Goal: Entertainment & Leisure: Browse casually

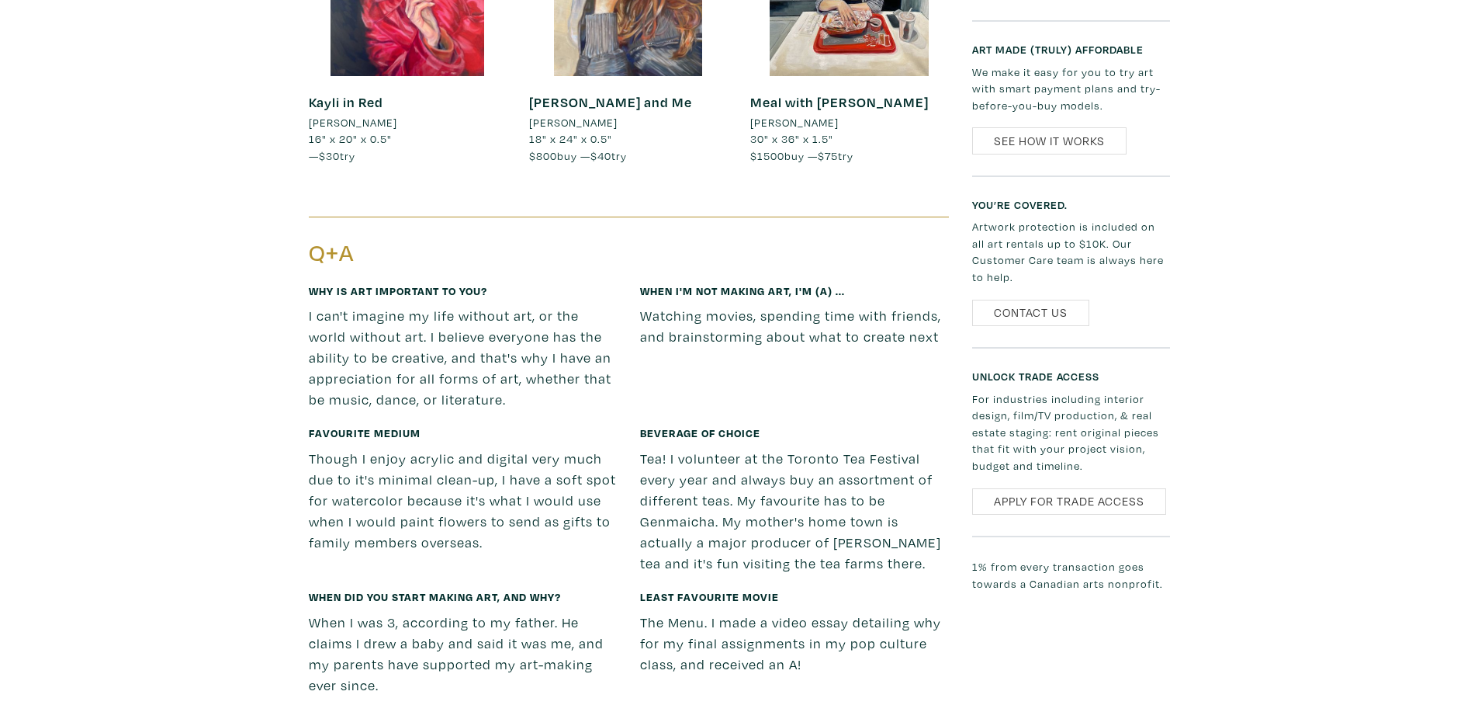
scroll to position [1490, 0]
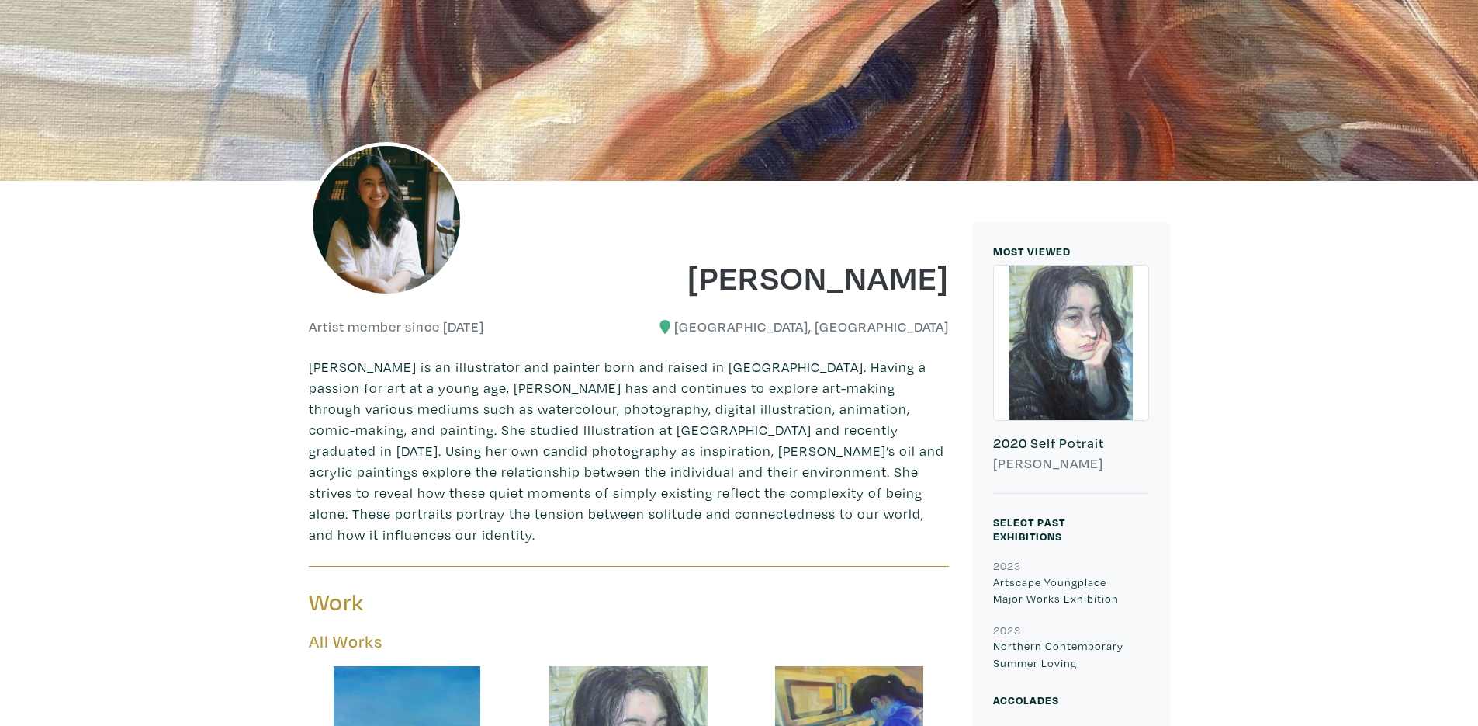
scroll to position [186, 0]
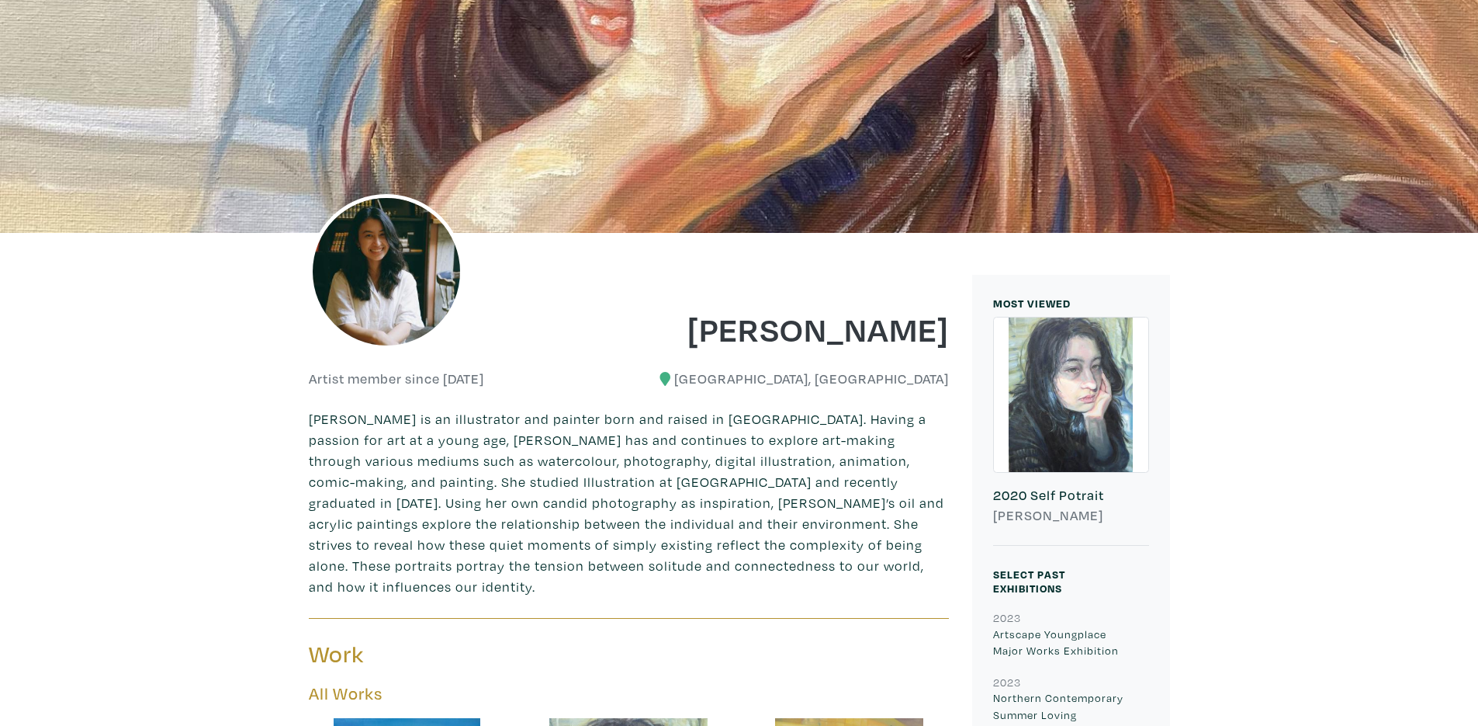
click at [391, 273] on img at bounding box center [386, 271] width 155 height 155
drag, startPoint x: 397, startPoint y: 279, endPoint x: 434, endPoint y: 287, distance: 37.5
click at [434, 287] on img at bounding box center [386, 271] width 155 height 155
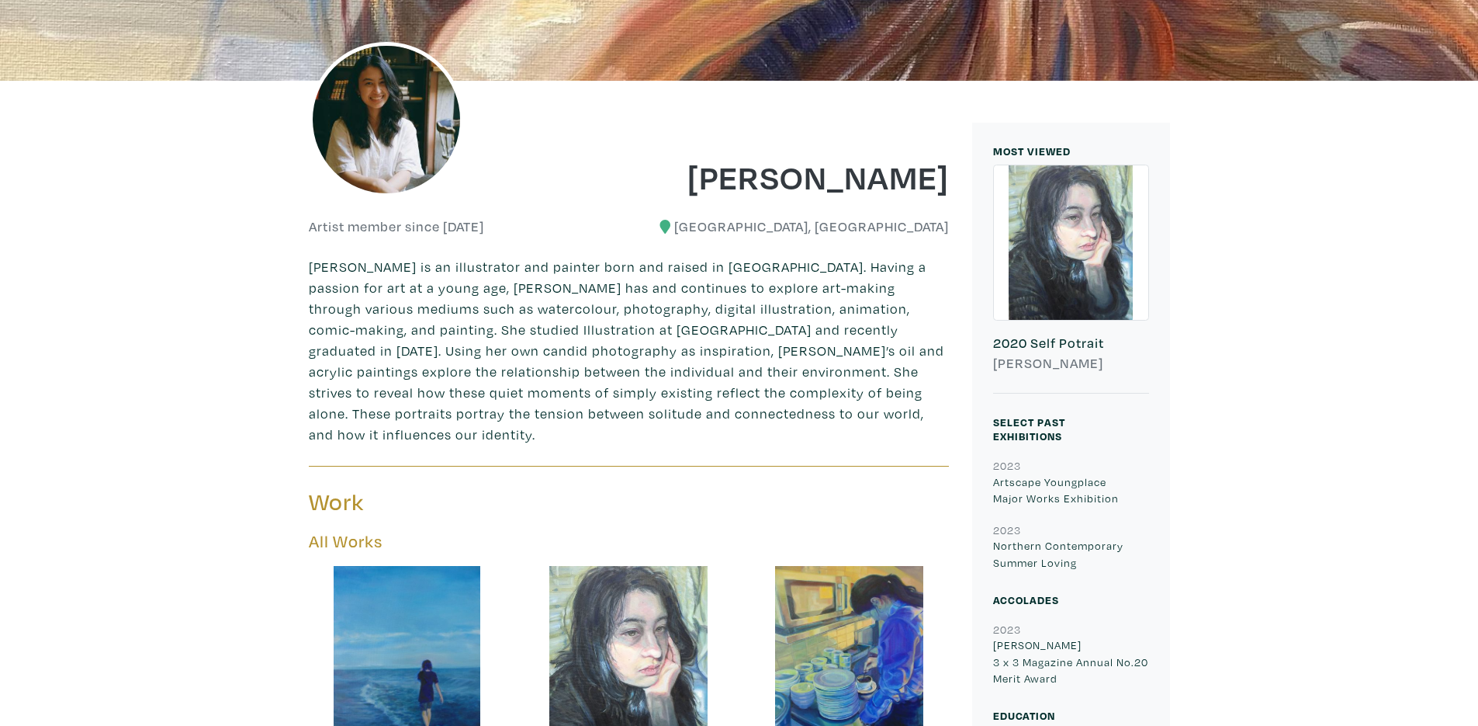
scroll to position [373, 0]
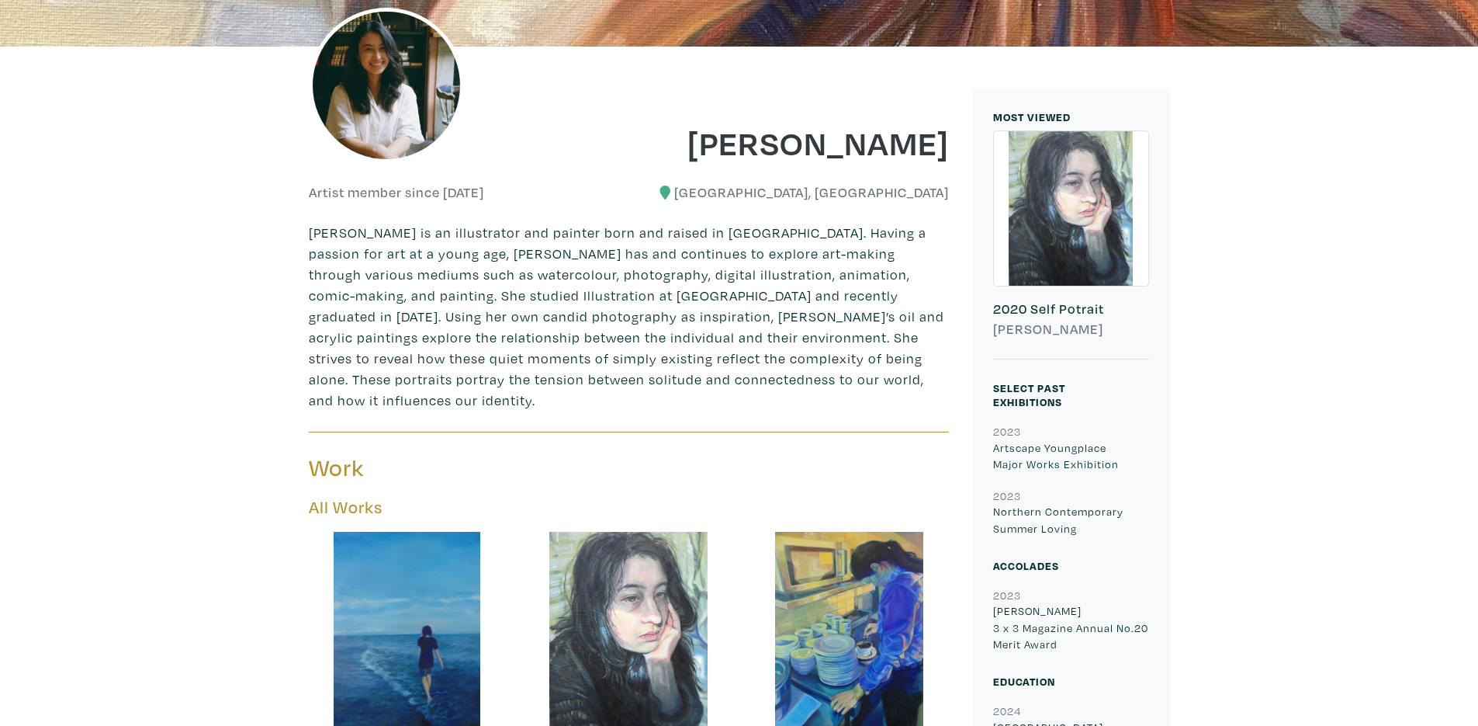
click at [317, 285] on p "[PERSON_NAME] is an illustrator and painter born and raised in [GEOGRAPHIC_DATA…" at bounding box center [629, 316] width 640 height 189
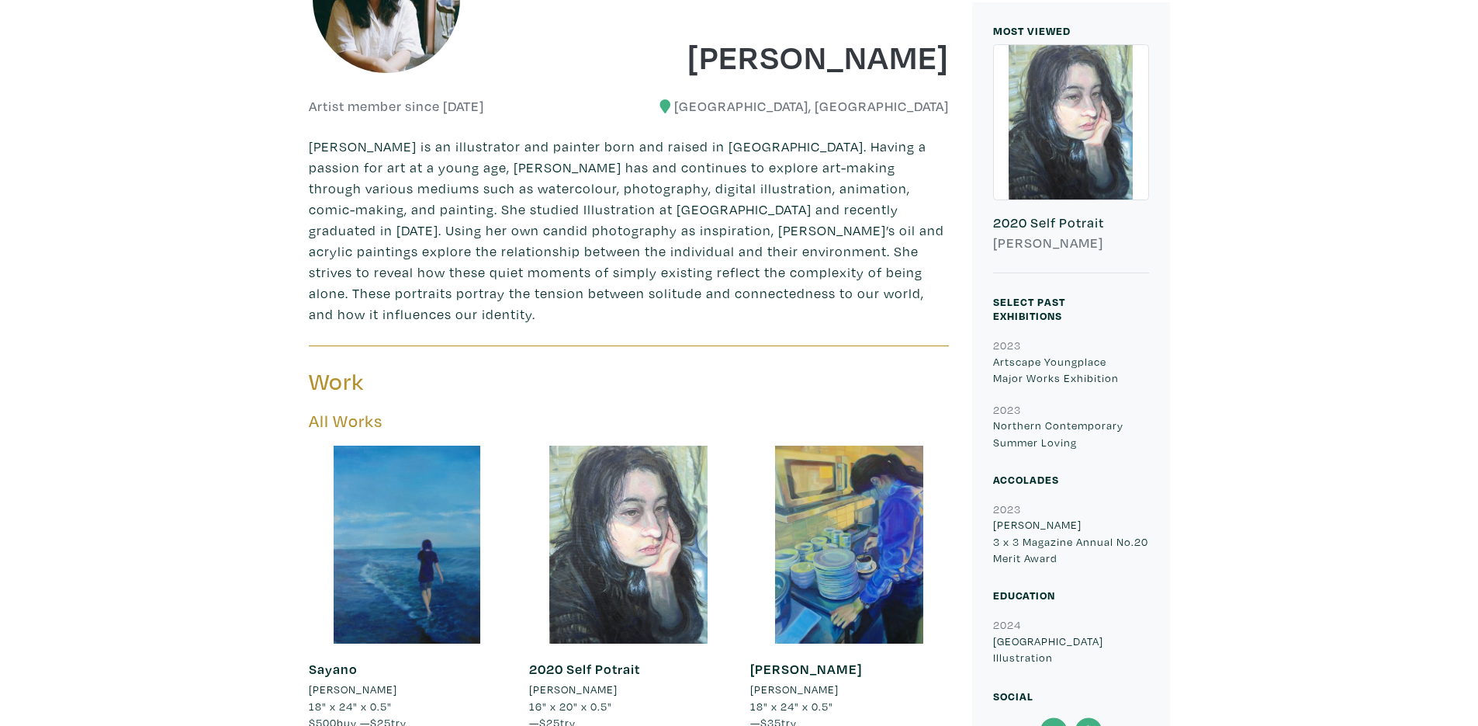
scroll to position [466, 0]
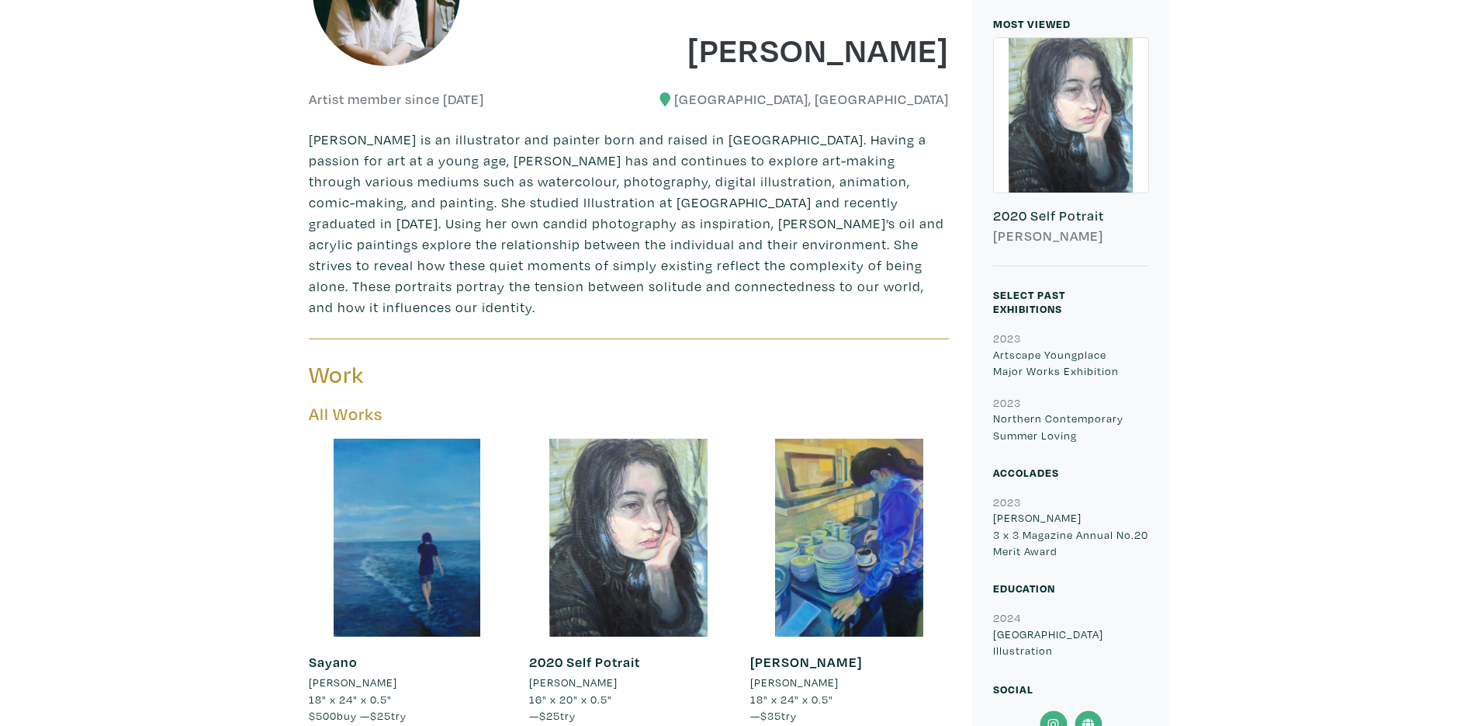
click at [368, 289] on p "[PERSON_NAME] is an illustrator and painter born and raised in [GEOGRAPHIC_DATA…" at bounding box center [629, 223] width 640 height 189
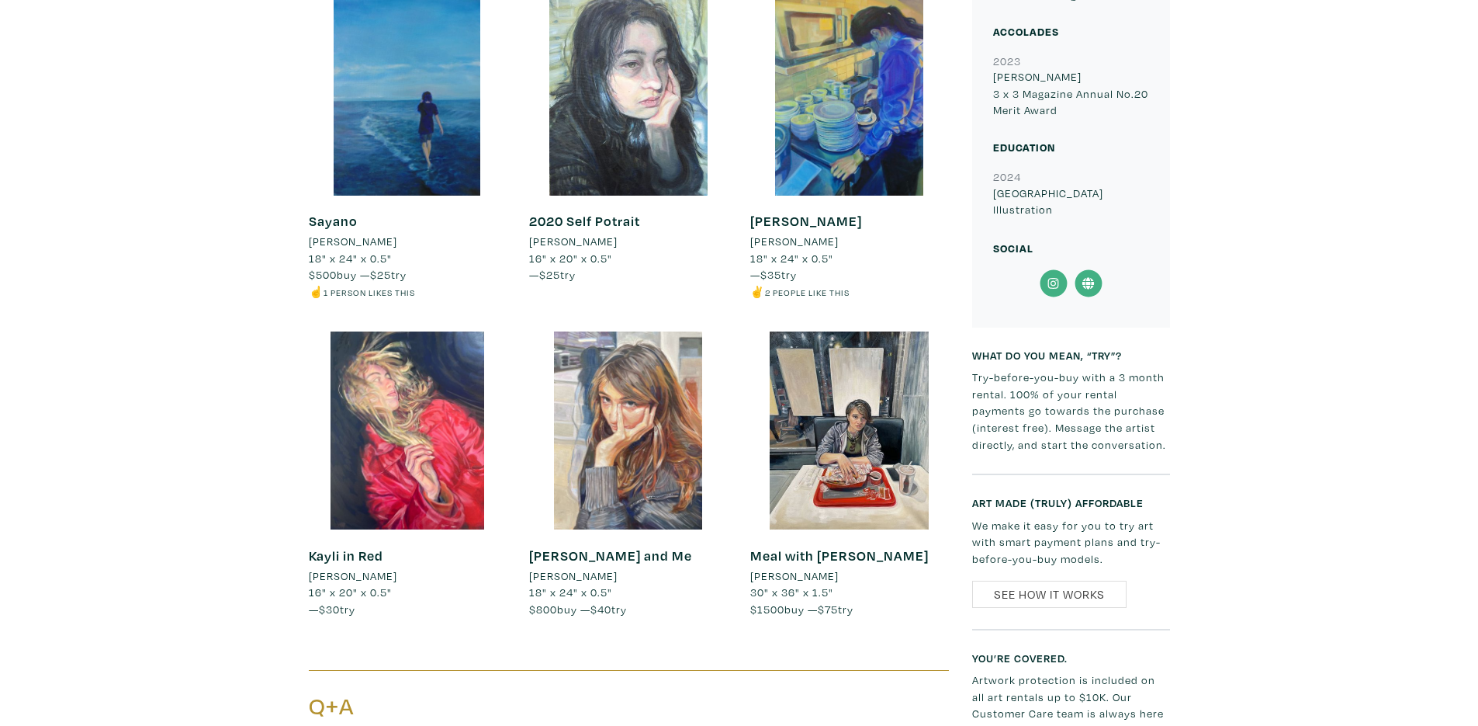
scroll to position [931, 0]
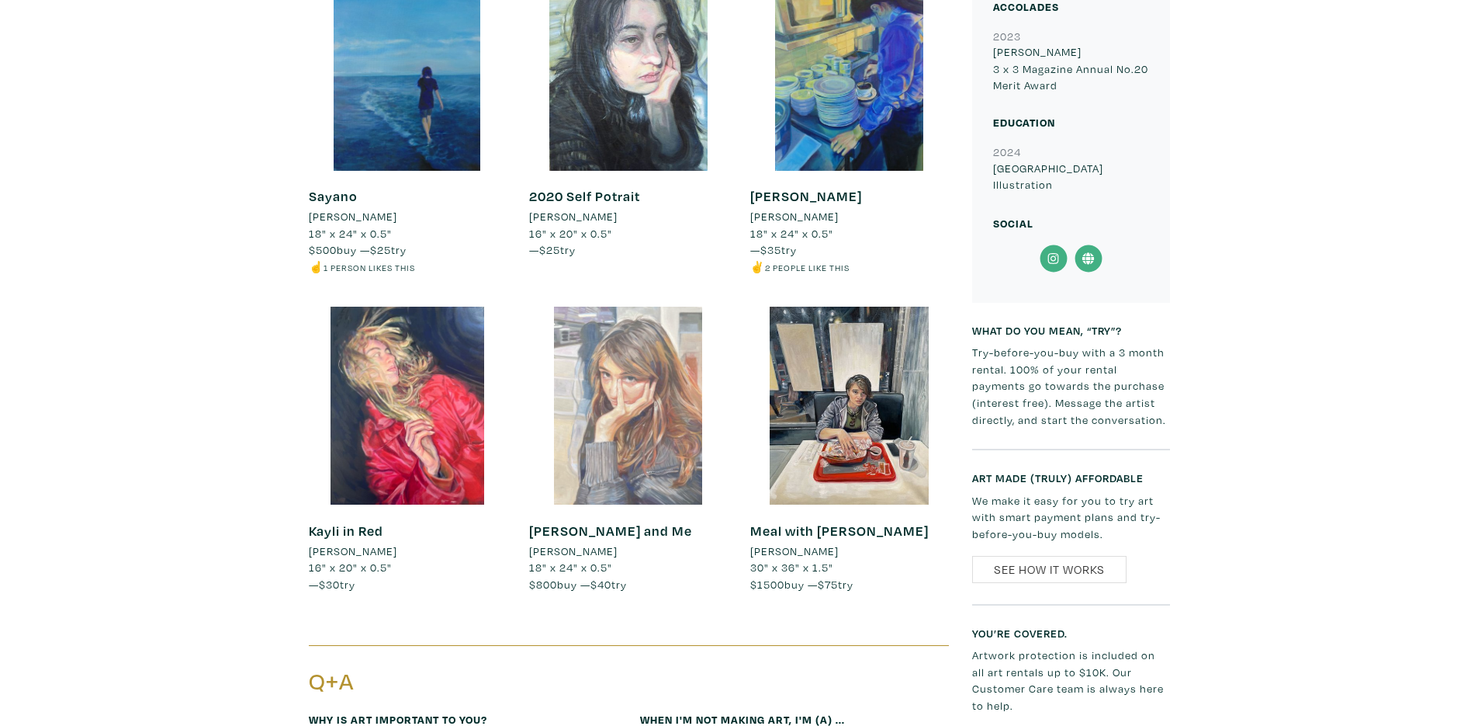
click at [591, 376] on div at bounding box center [628, 406] width 198 height 198
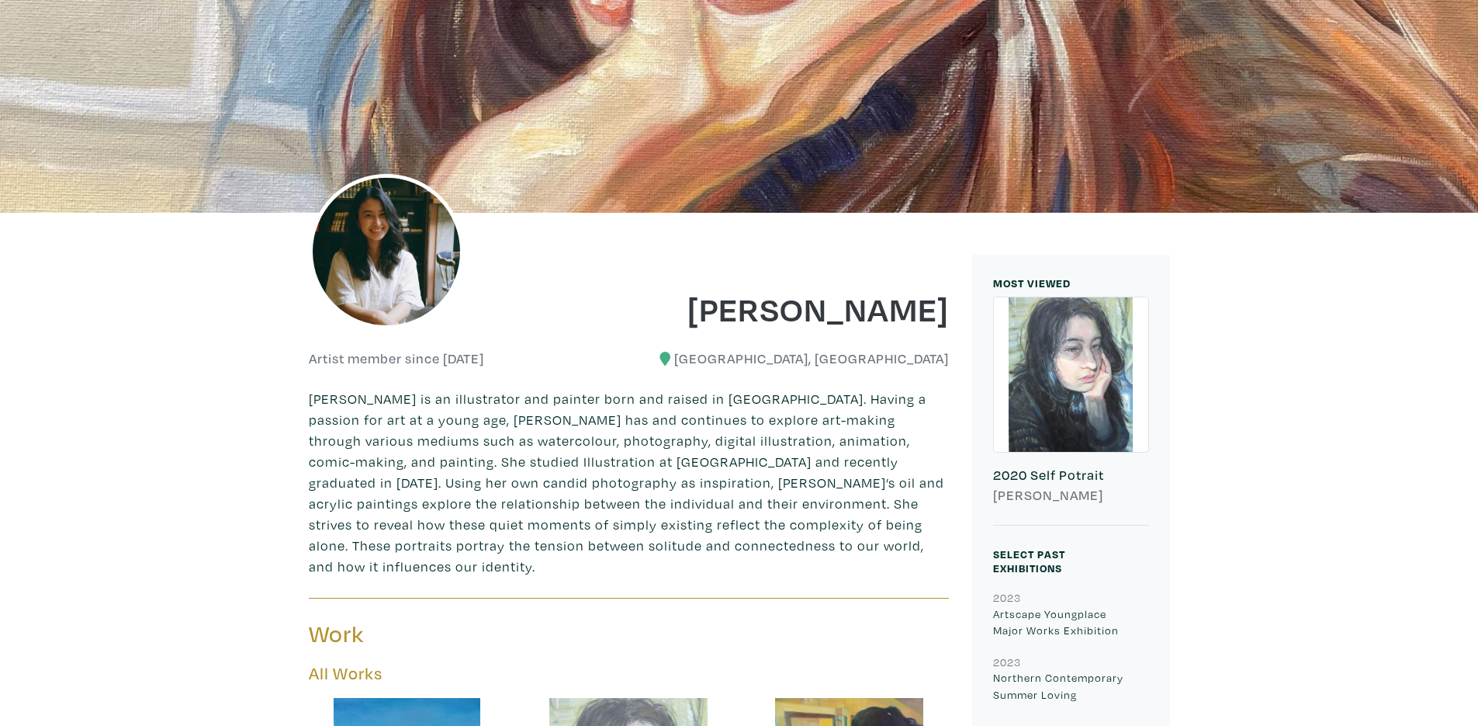
scroll to position [186, 0]
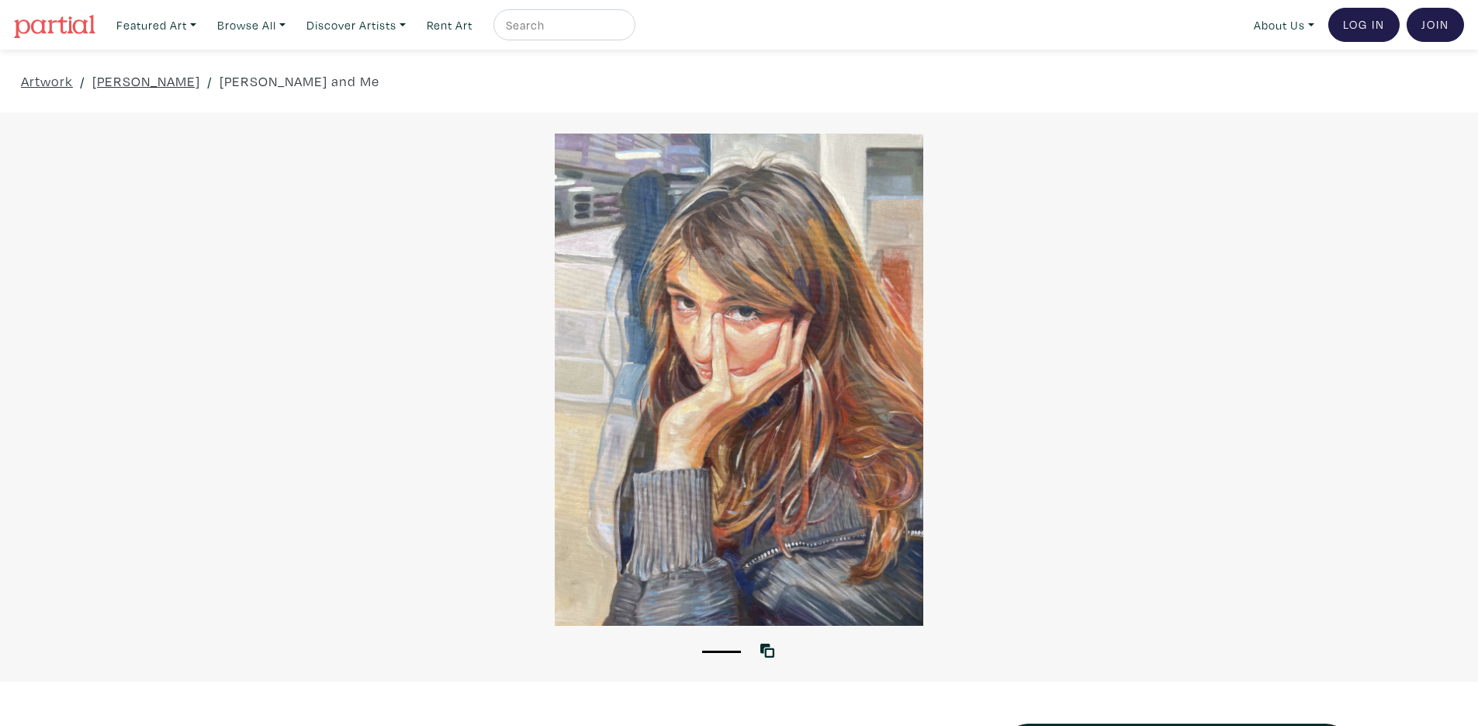
click at [758, 574] on div at bounding box center [739, 379] width 1478 height 492
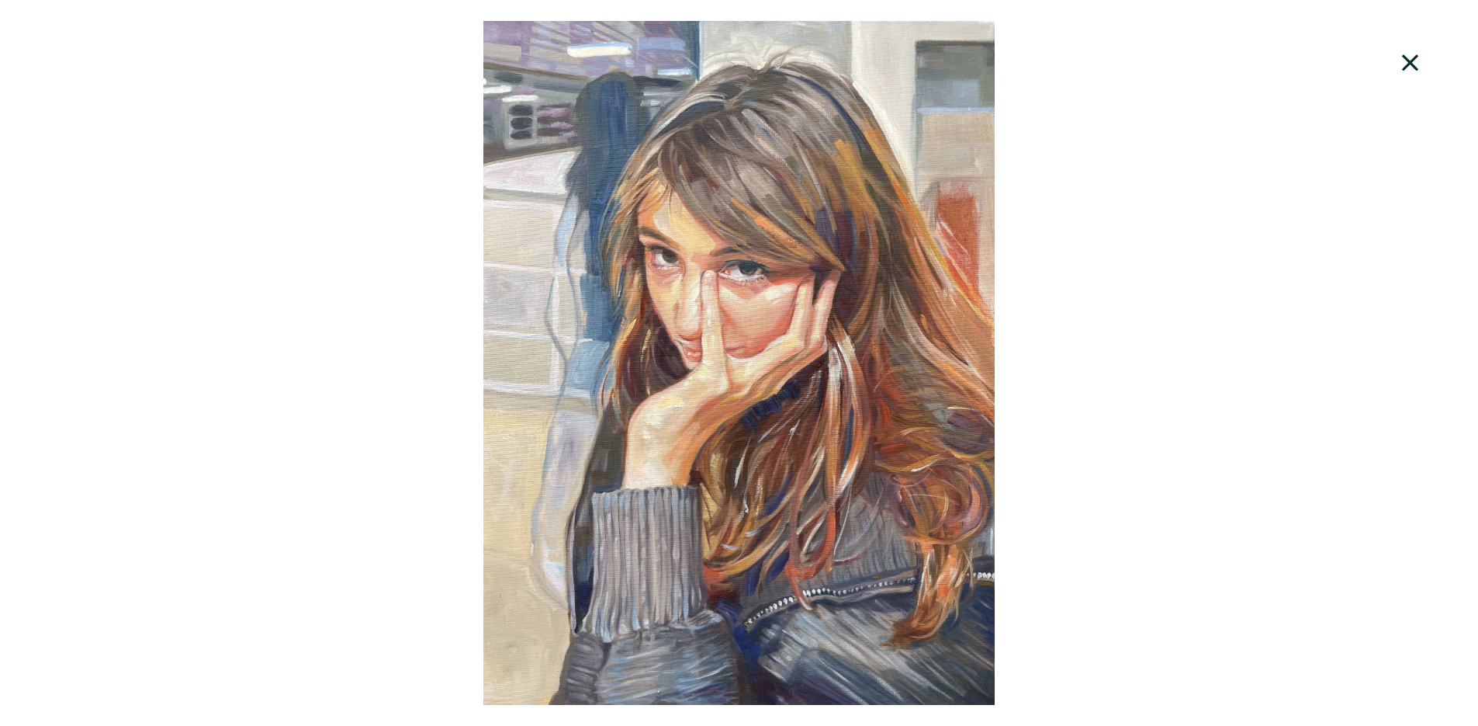
click at [1165, 378] on div at bounding box center [739, 363] width 1478 height 684
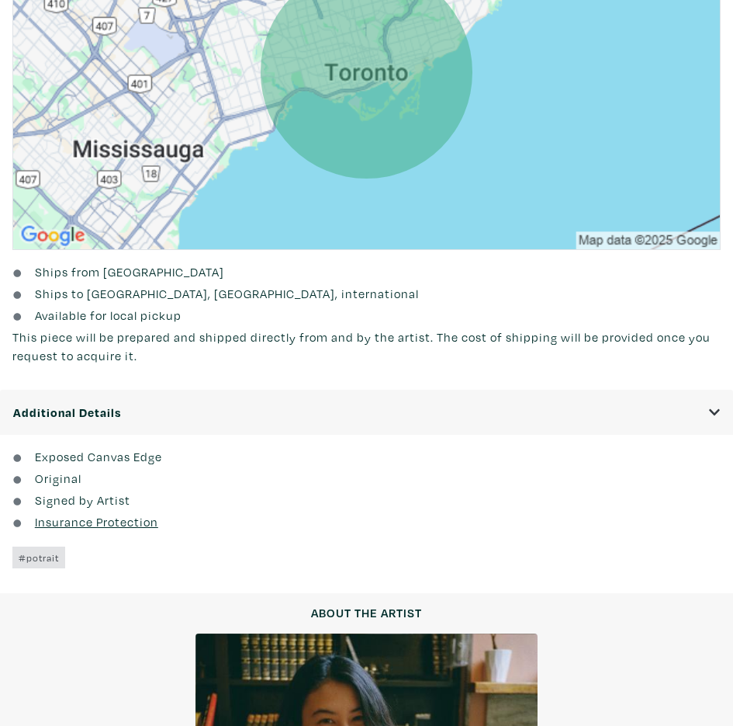
scroll to position [1268, 0]
